Goal: Obtain resource: Obtain resource

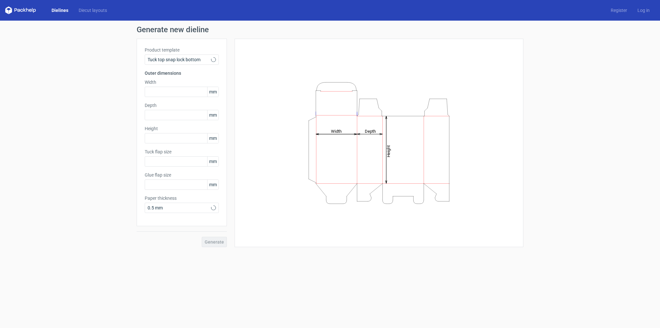
type input "15"
type input "10"
click at [169, 91] on input "text" at bounding box center [182, 92] width 74 height 10
click at [213, 92] on span "mm" at bounding box center [212, 92] width 11 height 10
click at [215, 117] on span "mm" at bounding box center [212, 115] width 11 height 10
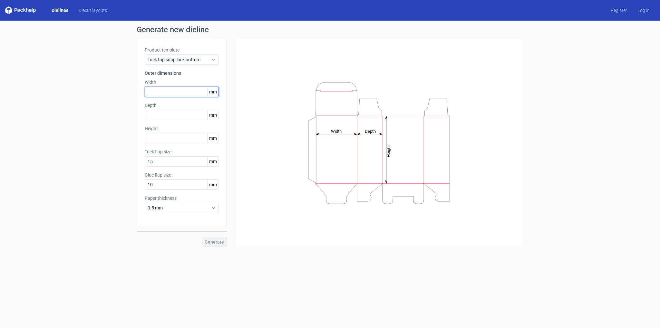
click at [171, 94] on input "text" at bounding box center [182, 92] width 74 height 10
type input "165"
type input "203"
click at [216, 239] on button "Generate" at bounding box center [214, 242] width 25 height 10
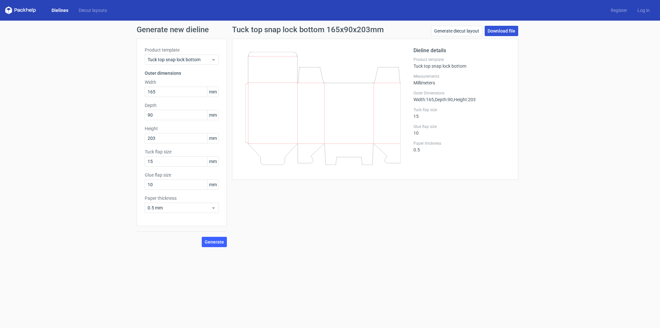
click at [511, 29] on link "Download file" at bounding box center [502, 31] width 34 height 10
drag, startPoint x: 165, startPoint y: 116, endPoint x: 135, endPoint y: 122, distance: 30.2
click at [135, 122] on div "Generate new dieline Product template Tuck top snap lock bottom Outer dimension…" at bounding box center [330, 137] width 660 height 232
type input "45"
drag, startPoint x: 163, startPoint y: 138, endPoint x: 126, endPoint y: 141, distance: 36.5
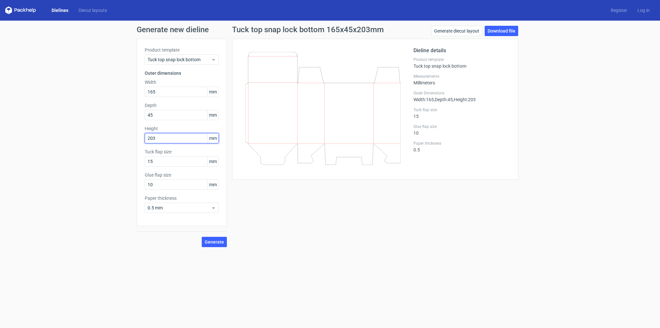
click at [126, 141] on div "Generate new dieline Product template Tuck top snap lock bottom Outer dimension…" at bounding box center [330, 137] width 660 height 232
type input "200"
drag, startPoint x: 213, startPoint y: 241, endPoint x: 160, endPoint y: 92, distance: 158.6
click at [188, 140] on div "Product template Tuck top snap lock bottom Outer dimensions Width 165 mm Depth …" at bounding box center [182, 143] width 90 height 209
drag, startPoint x: 159, startPoint y: 91, endPoint x: 130, endPoint y: 91, distance: 29.3
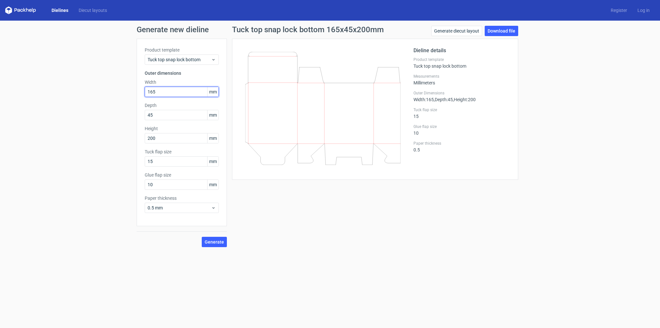
click at [130, 91] on div "Generate new dieline Product template Tuck top snap lock bottom Outer dimension…" at bounding box center [330, 137] width 660 height 232
type input "160"
click at [204, 239] on button "Generate" at bounding box center [214, 242] width 25 height 10
drag, startPoint x: 157, startPoint y: 117, endPoint x: 135, endPoint y: 115, distance: 21.7
click at [135, 115] on div "Generate new dieline Product template Tuck top snap lock bottom Outer dimension…" at bounding box center [330, 137] width 660 height 232
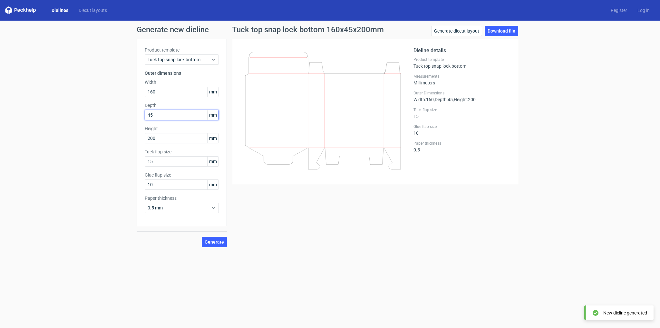
type input "0"
type input "50"
click at [211, 240] on span "Generate" at bounding box center [214, 242] width 19 height 5
drag, startPoint x: 160, startPoint y: 186, endPoint x: 138, endPoint y: 185, distance: 22.3
click at [138, 185] on div "Product template Tuck top snap lock bottom Outer dimensions Width 160 mm Depth …" at bounding box center [182, 133] width 90 height 188
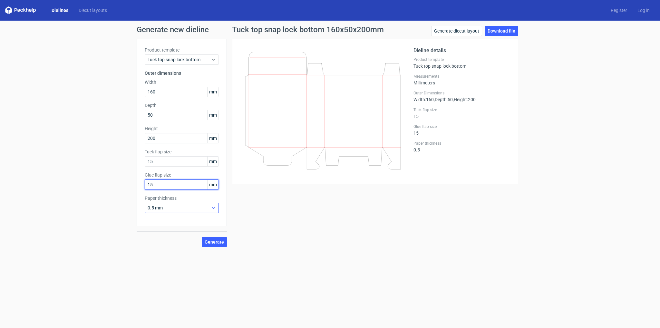
type input "15"
click at [172, 205] on span "0.5 mm" at bounding box center [180, 208] width 64 height 6
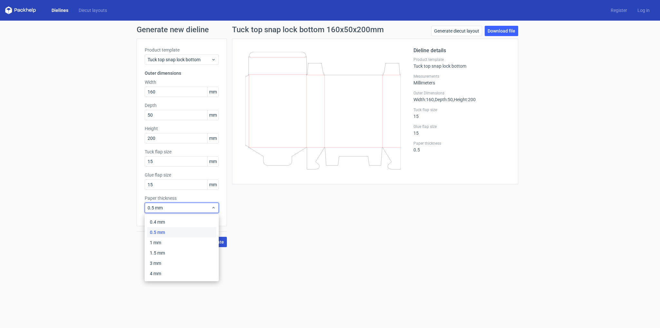
click at [225, 240] on button "Generate" at bounding box center [214, 242] width 25 height 10
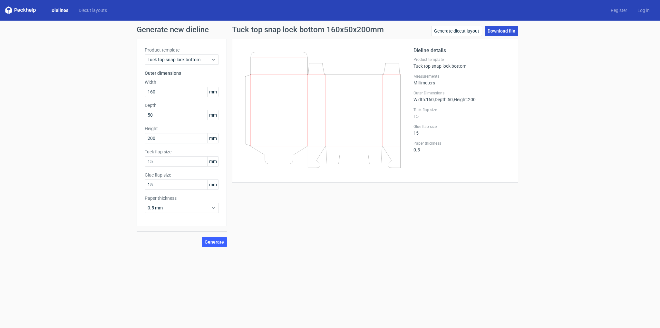
click at [509, 30] on link "Download file" at bounding box center [502, 31] width 34 height 10
drag, startPoint x: 159, startPoint y: 138, endPoint x: 133, endPoint y: 142, distance: 26.4
click at [133, 142] on div "Generate new dieline Product template Tuck top snap lock bottom Outer dimension…" at bounding box center [330, 137] width 660 height 232
type input "190"
click at [162, 89] on input "160" at bounding box center [182, 92] width 74 height 10
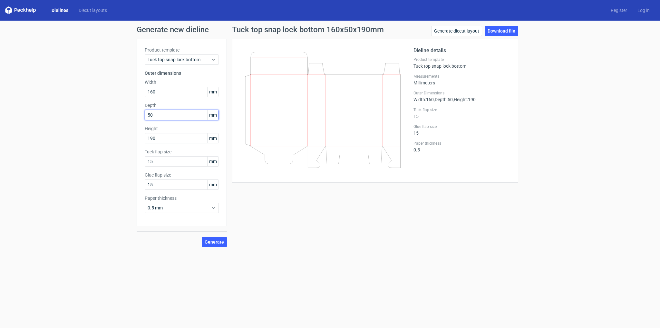
click at [178, 114] on input "50" at bounding box center [182, 115] width 74 height 10
click at [214, 241] on span "Generate" at bounding box center [214, 242] width 19 height 5
click at [505, 27] on link "Download file" at bounding box center [502, 31] width 34 height 10
